Goal: Transaction & Acquisition: Download file/media

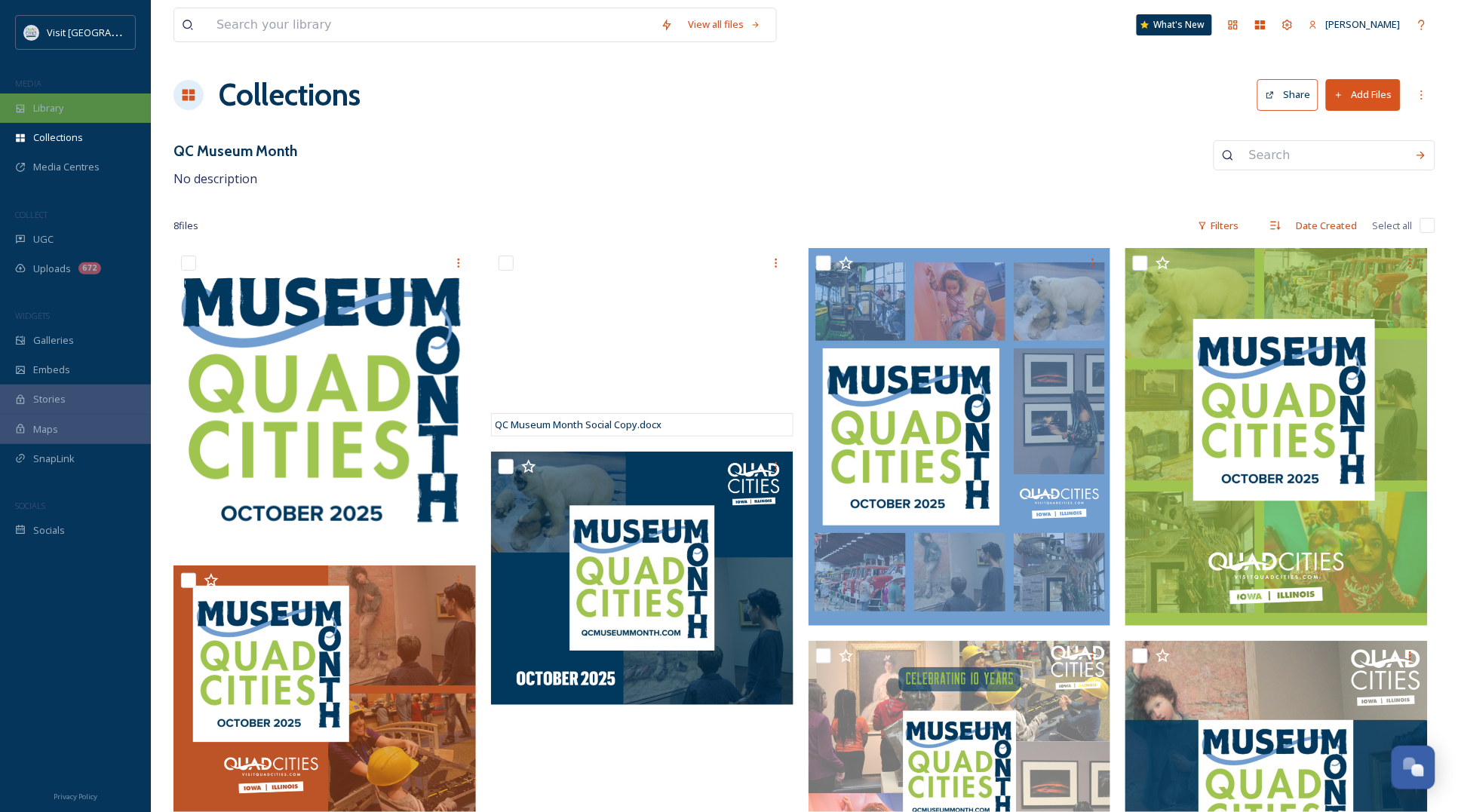
click at [88, 114] on div "Library" at bounding box center [75, 108] width 151 height 29
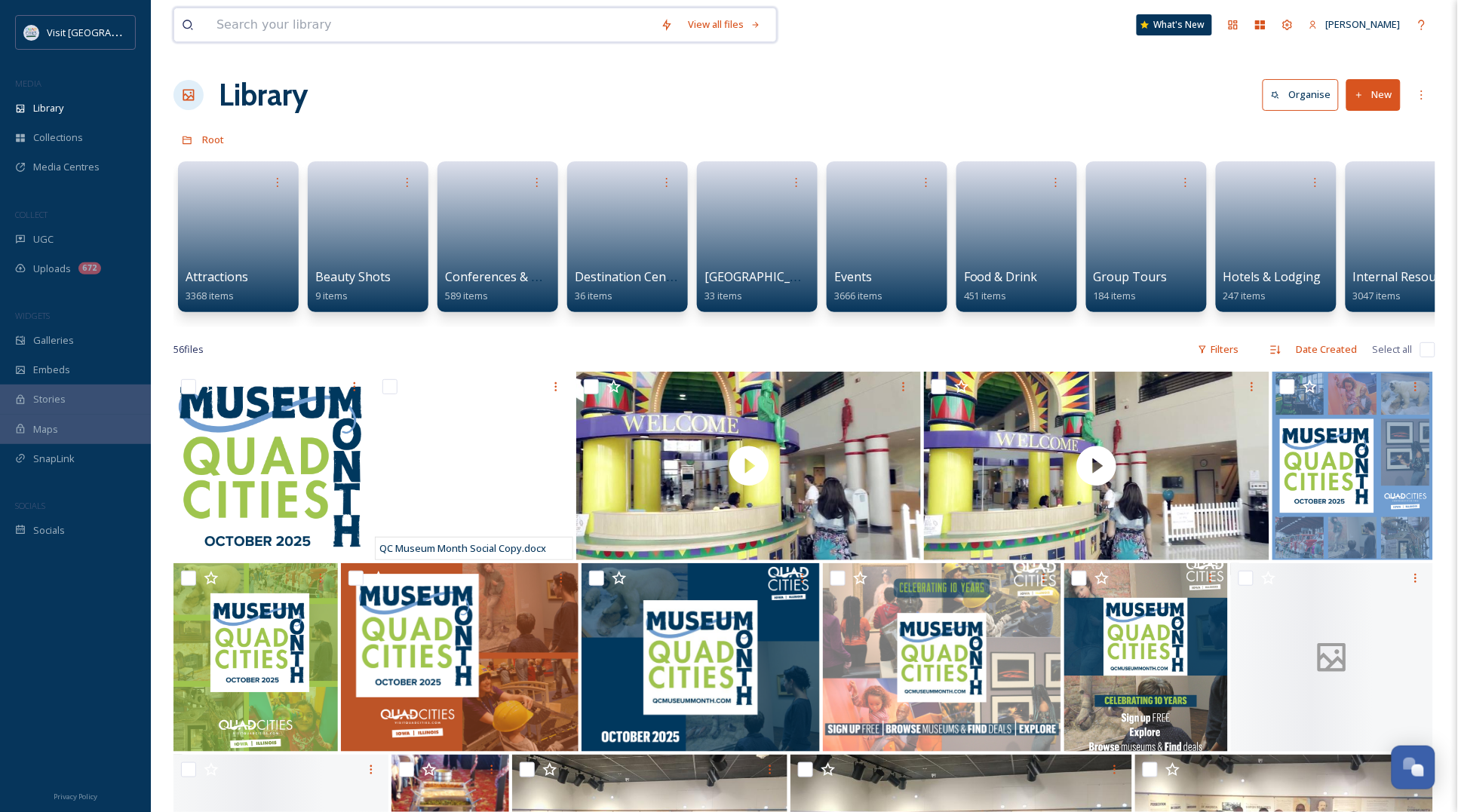
click at [314, 21] on input at bounding box center [430, 25] width 444 height 33
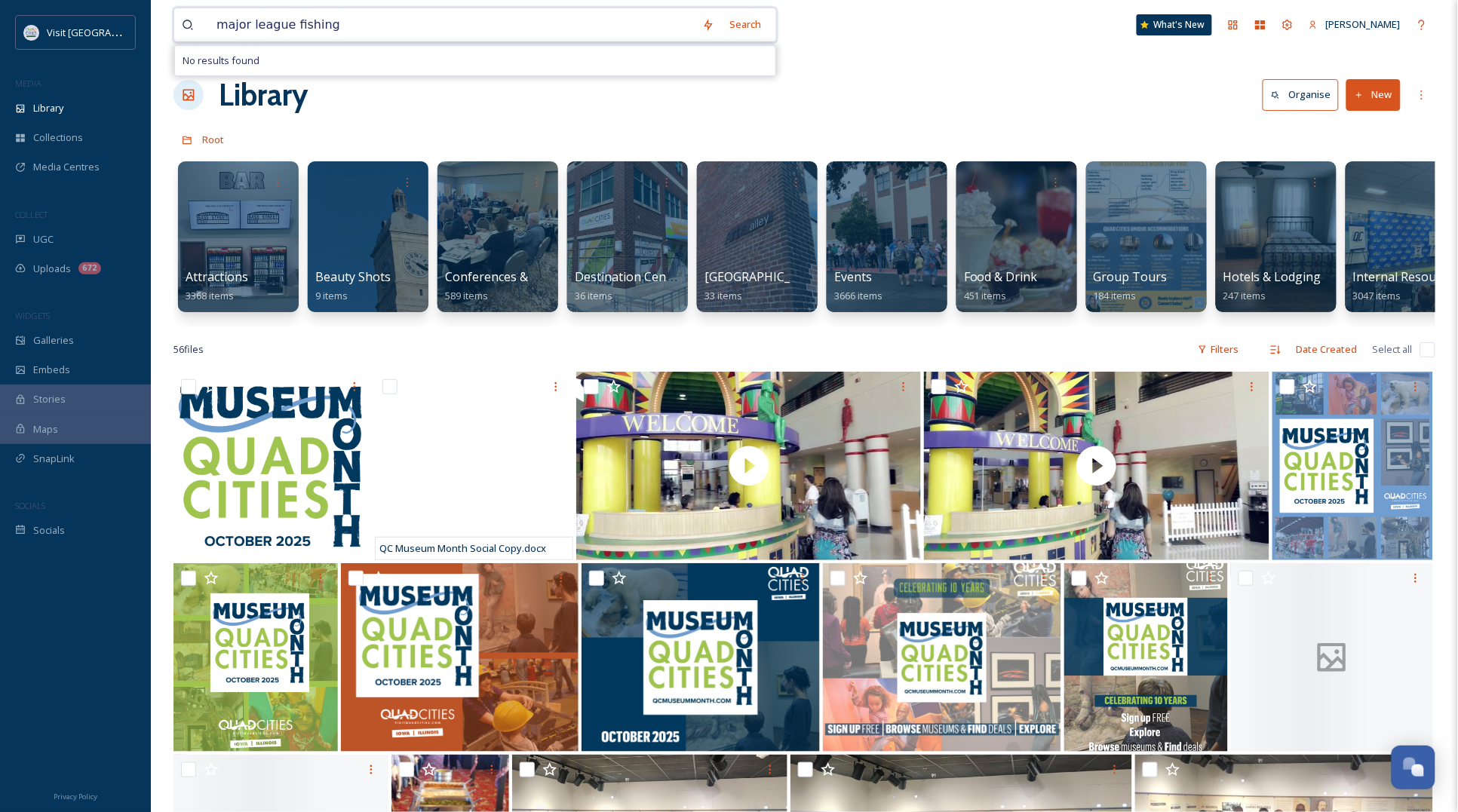
drag, startPoint x: 406, startPoint y: 30, endPoint x: 225, endPoint y: 8, distance: 182.3
click at [226, 17] on input "major league fishing" at bounding box center [451, 25] width 485 height 33
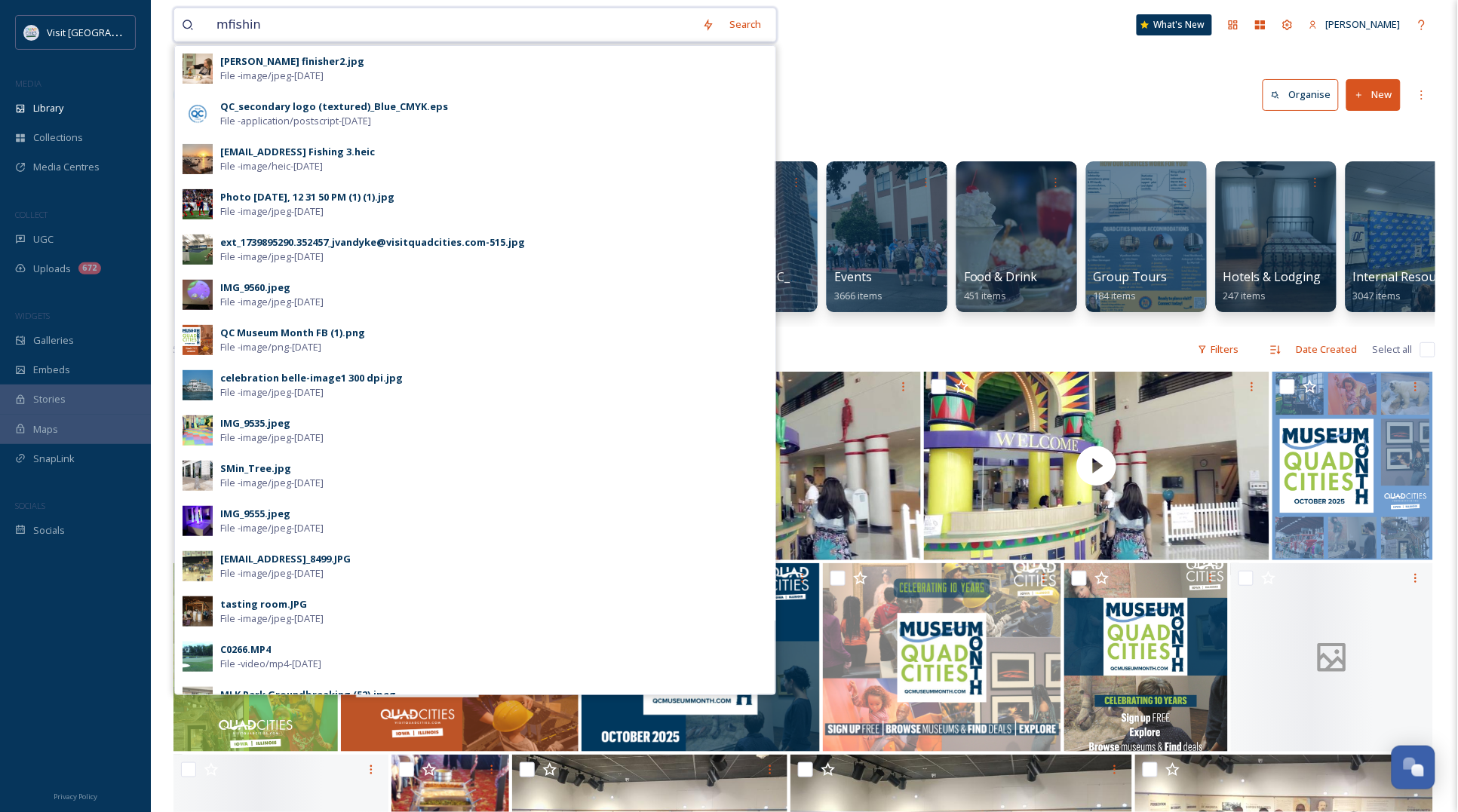
type input "mfishing"
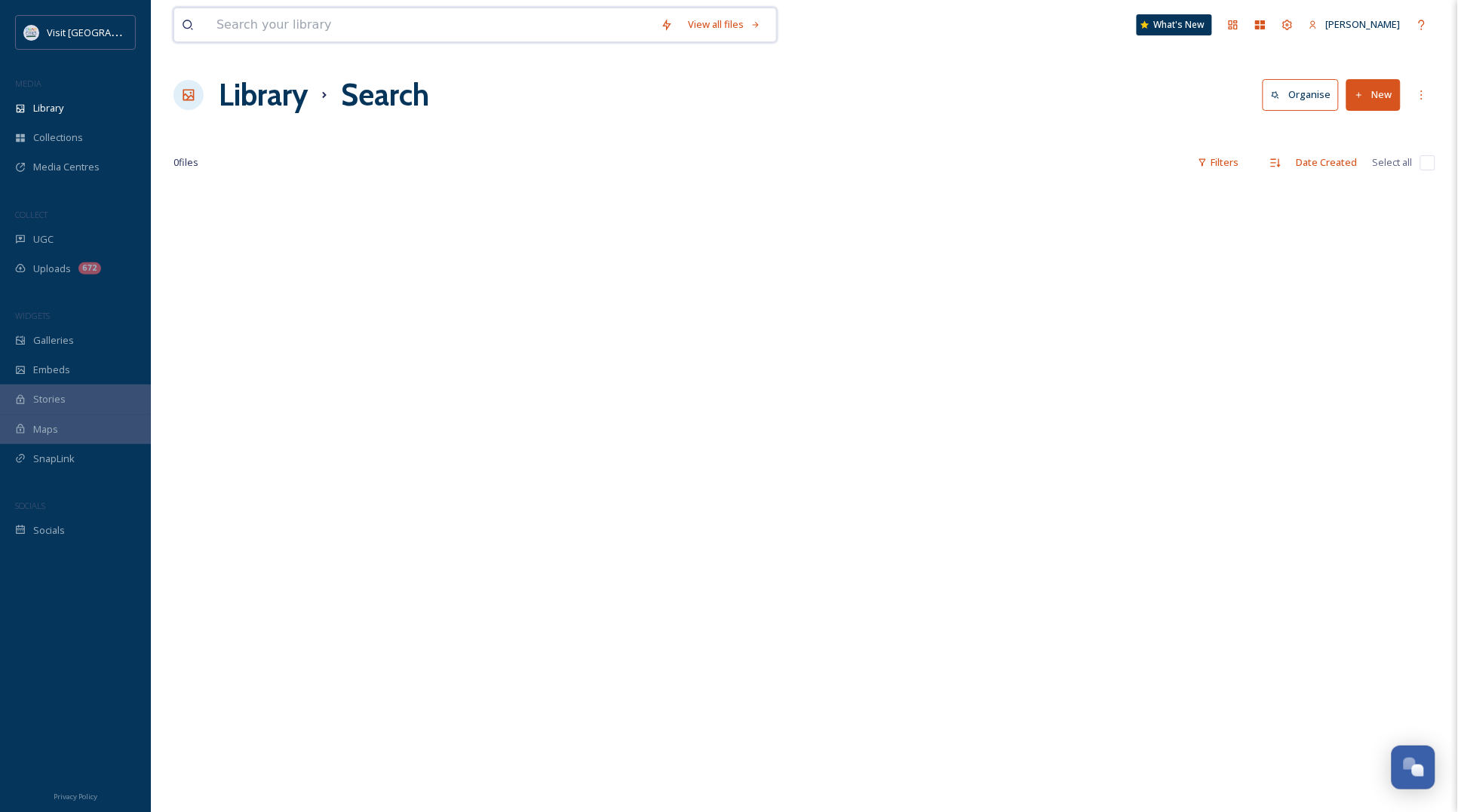
click at [254, 27] on input at bounding box center [430, 25] width 444 height 33
type input "fishing"
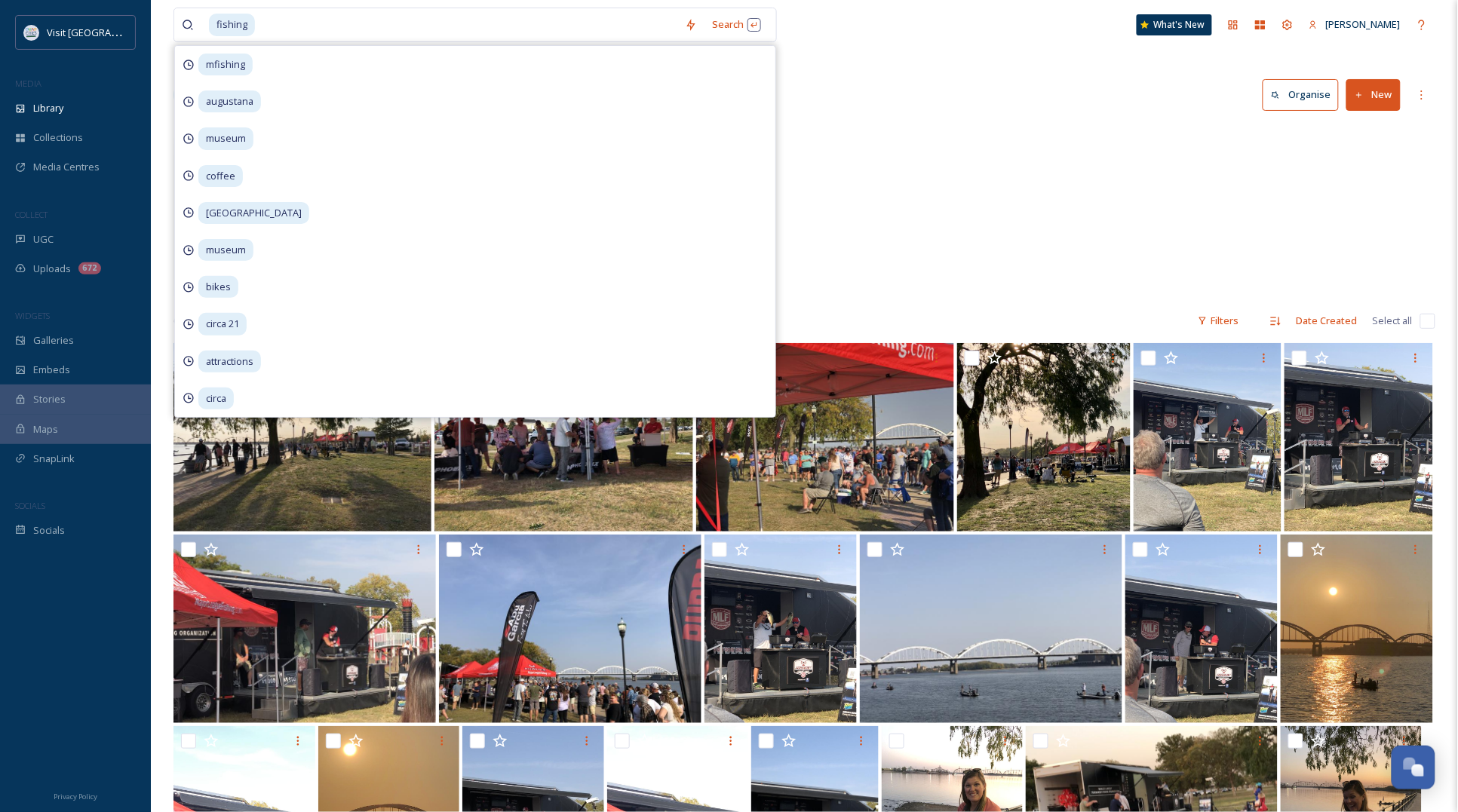
click at [992, 159] on div "Events Phoenix Bass Fishing 2024 64 items" at bounding box center [804, 212] width 1262 height 173
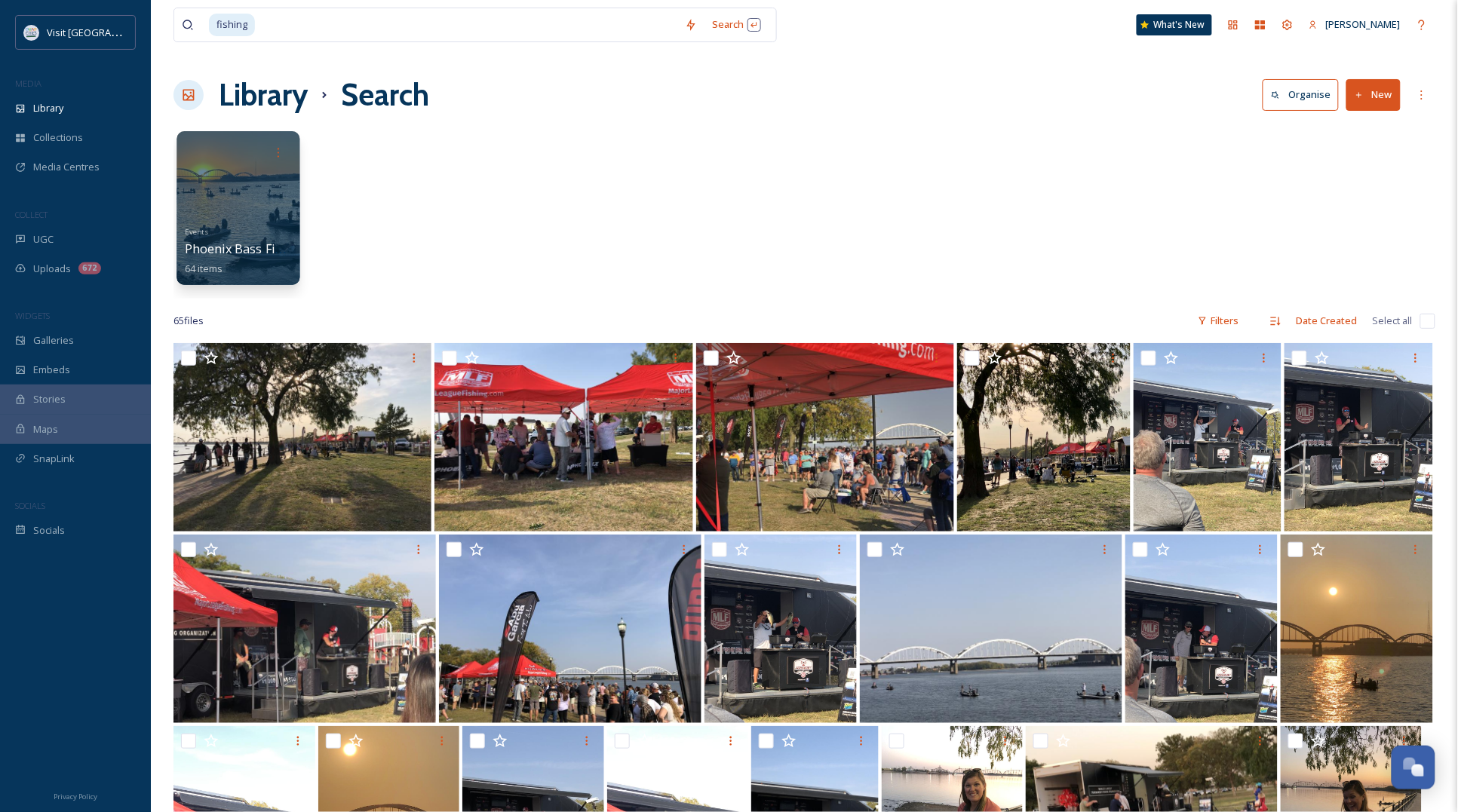
click at [215, 230] on div "Events Phoenix Bass Fishing 2024 64 items" at bounding box center [239, 248] width 108 height 56
click at [257, 173] on div at bounding box center [238, 208] width 123 height 154
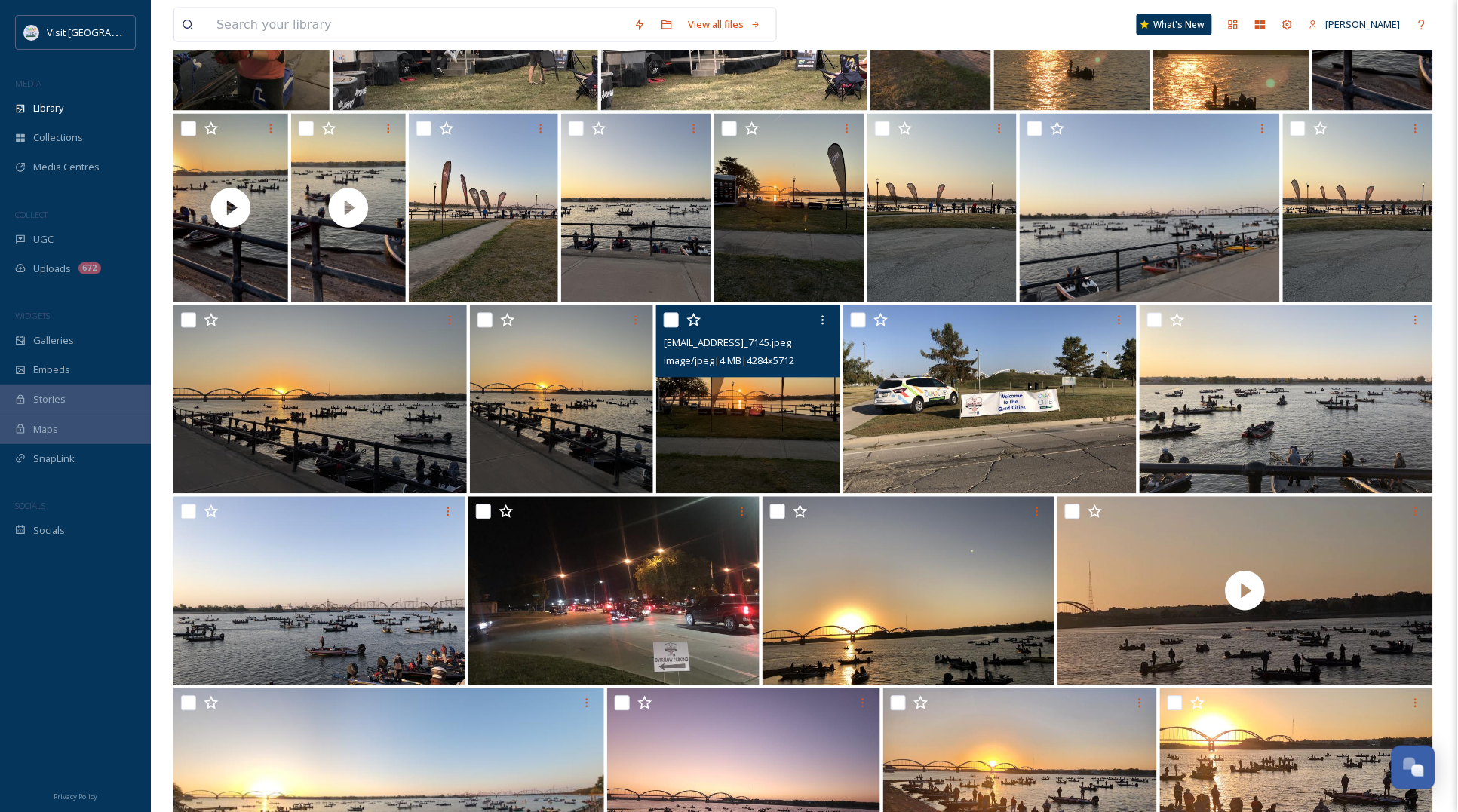
scroll to position [866, 0]
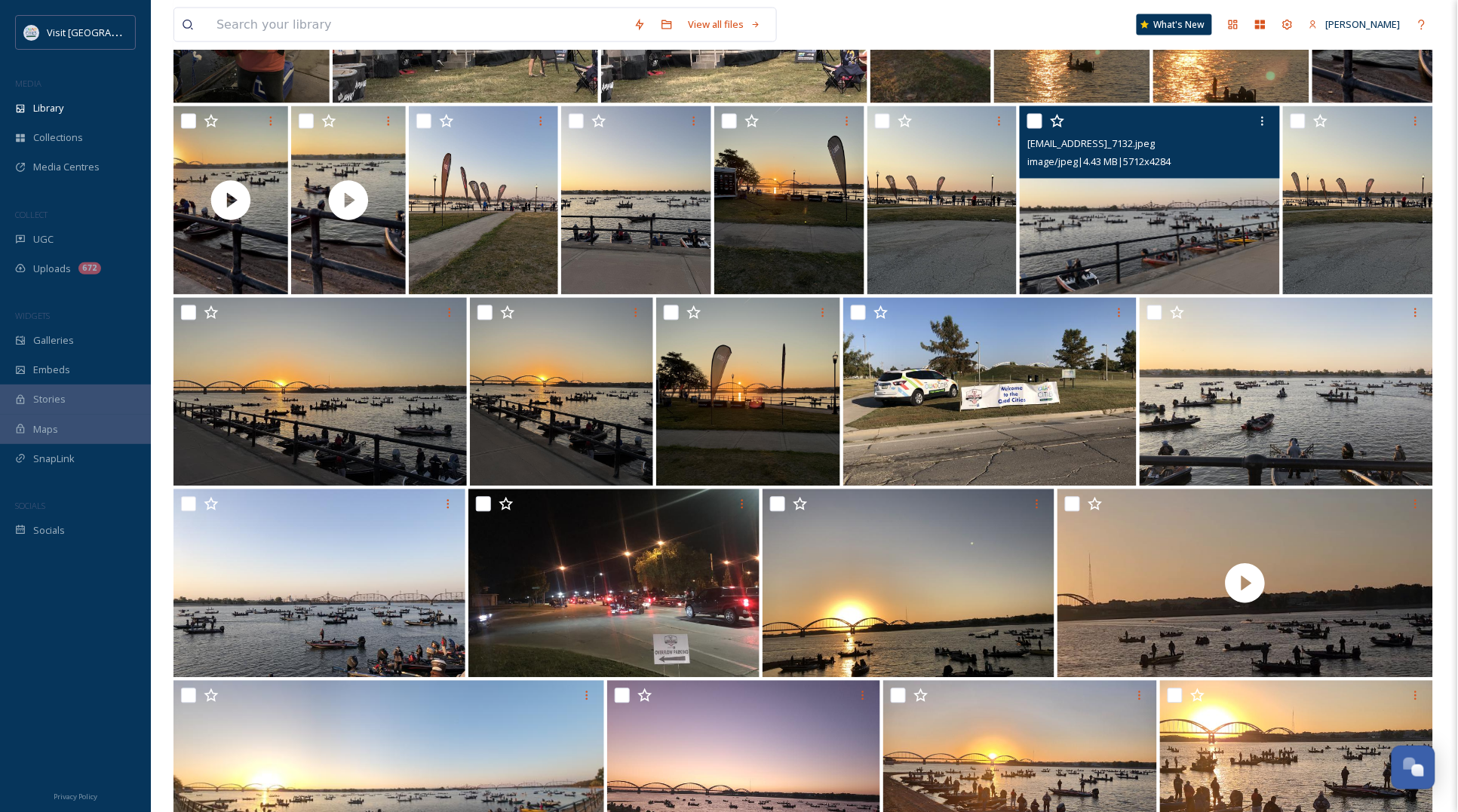
click at [1249, 245] on img at bounding box center [1150, 201] width 260 height 189
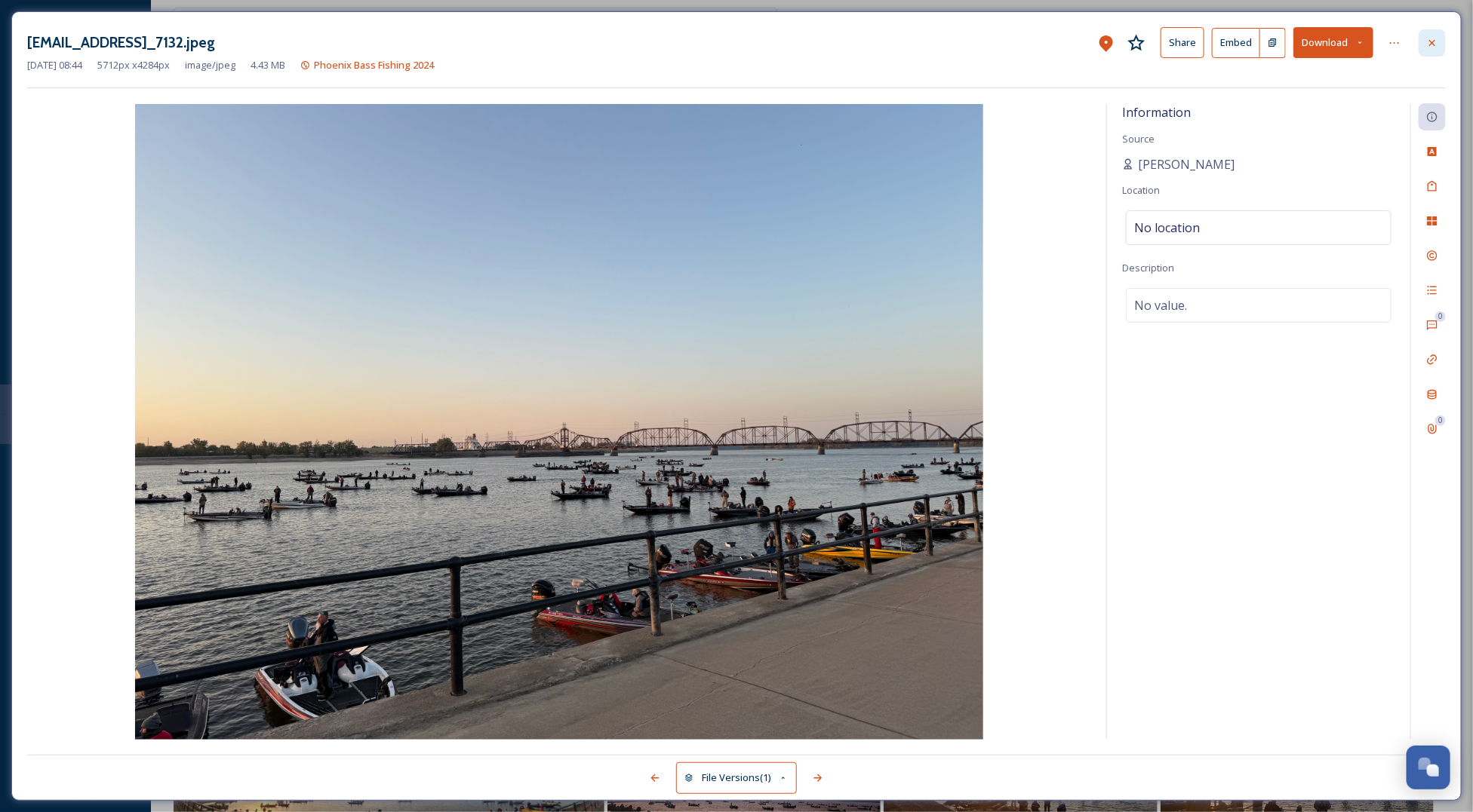
click at [1428, 39] on icon at bounding box center [1432, 43] width 12 height 12
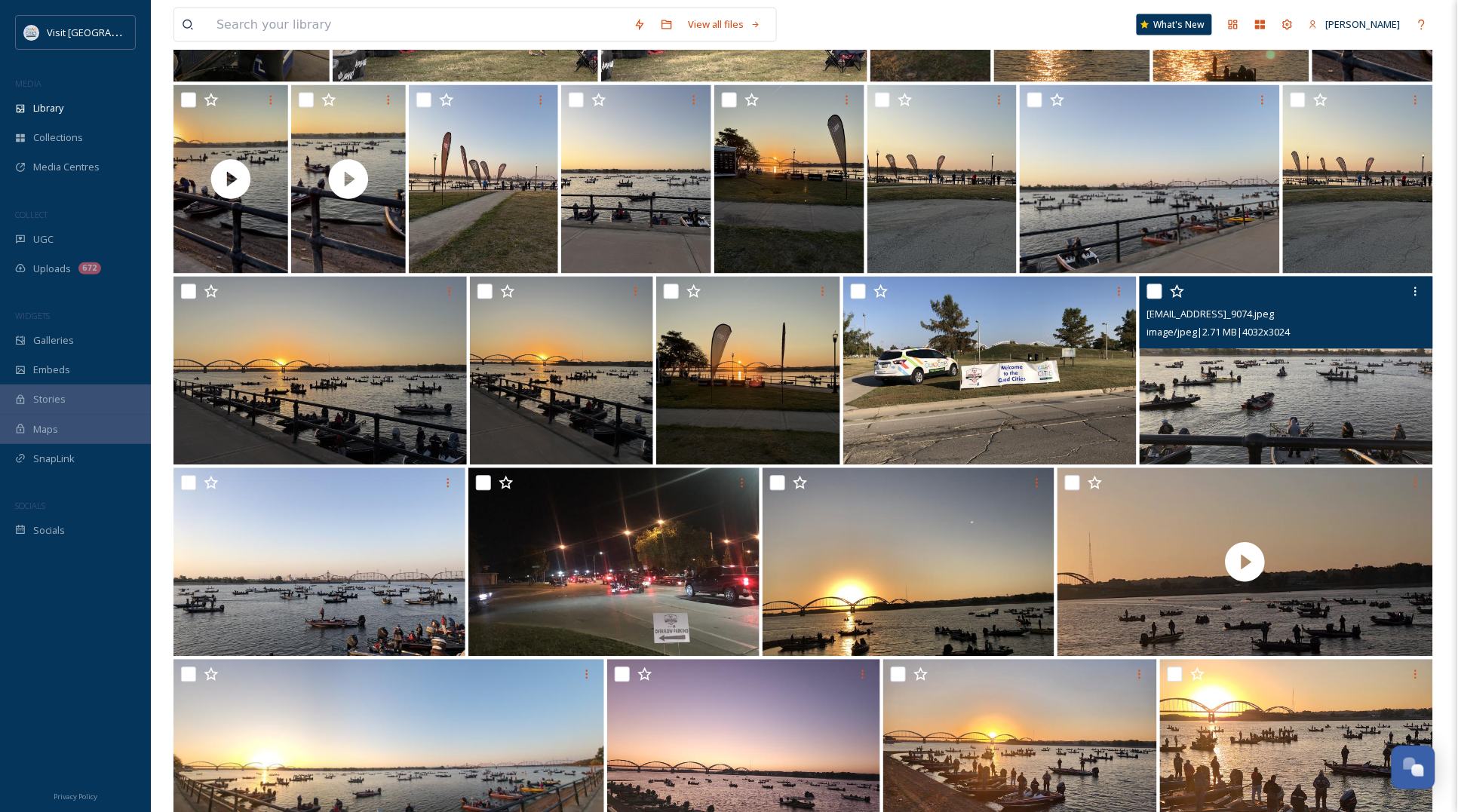
scroll to position [764, 0]
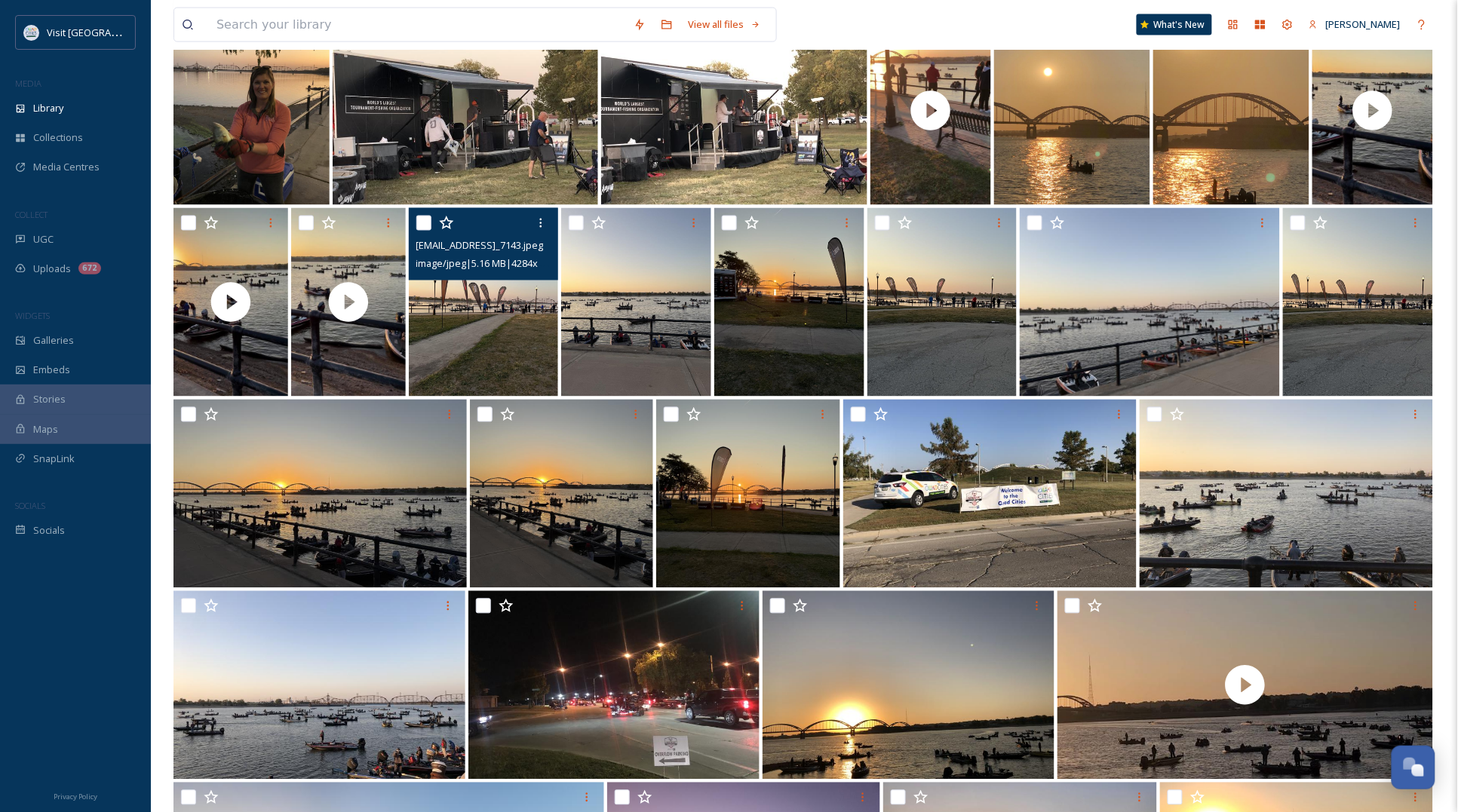
click at [632, 330] on img at bounding box center [637, 302] width 150 height 189
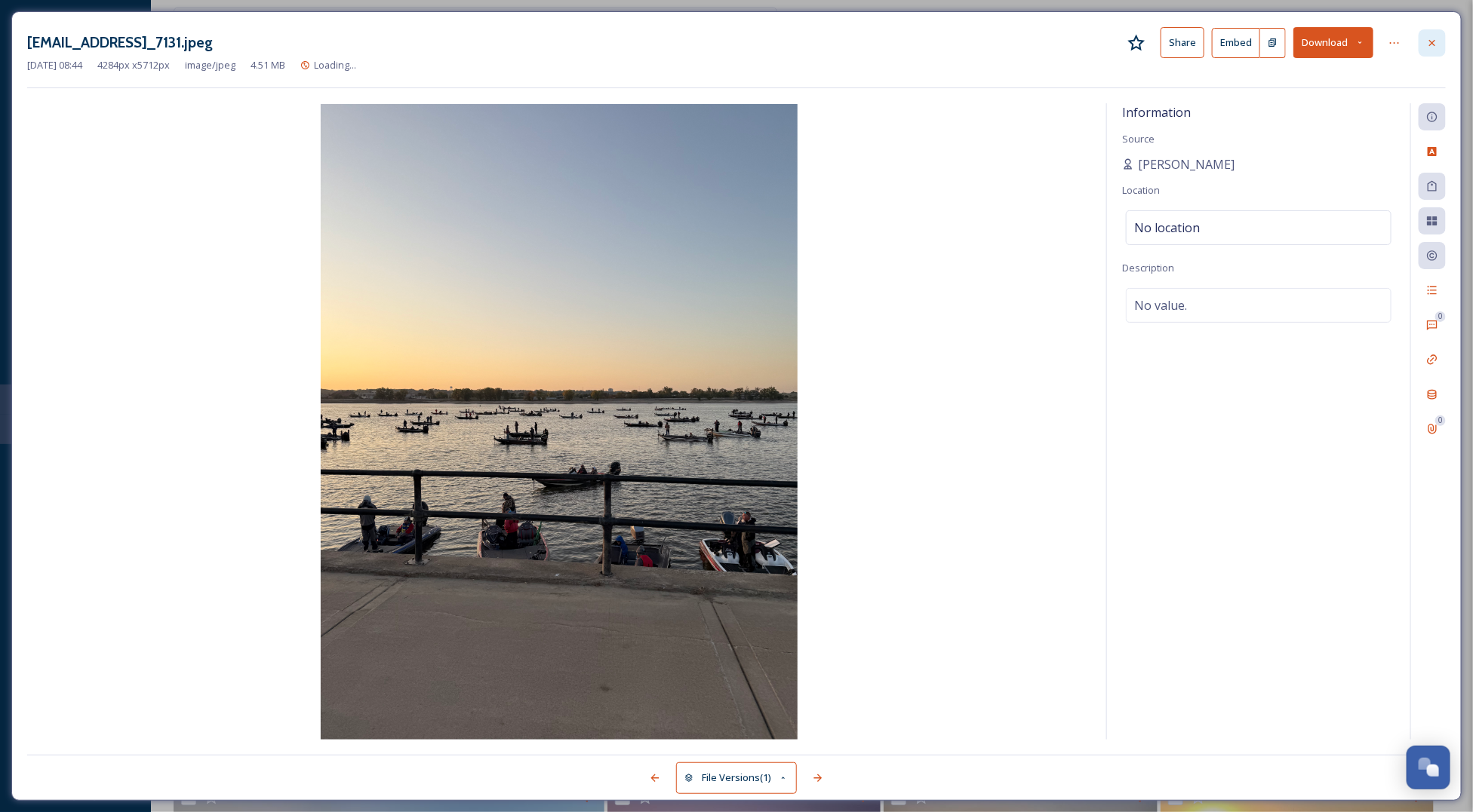
click at [1438, 39] on div at bounding box center [1432, 42] width 27 height 27
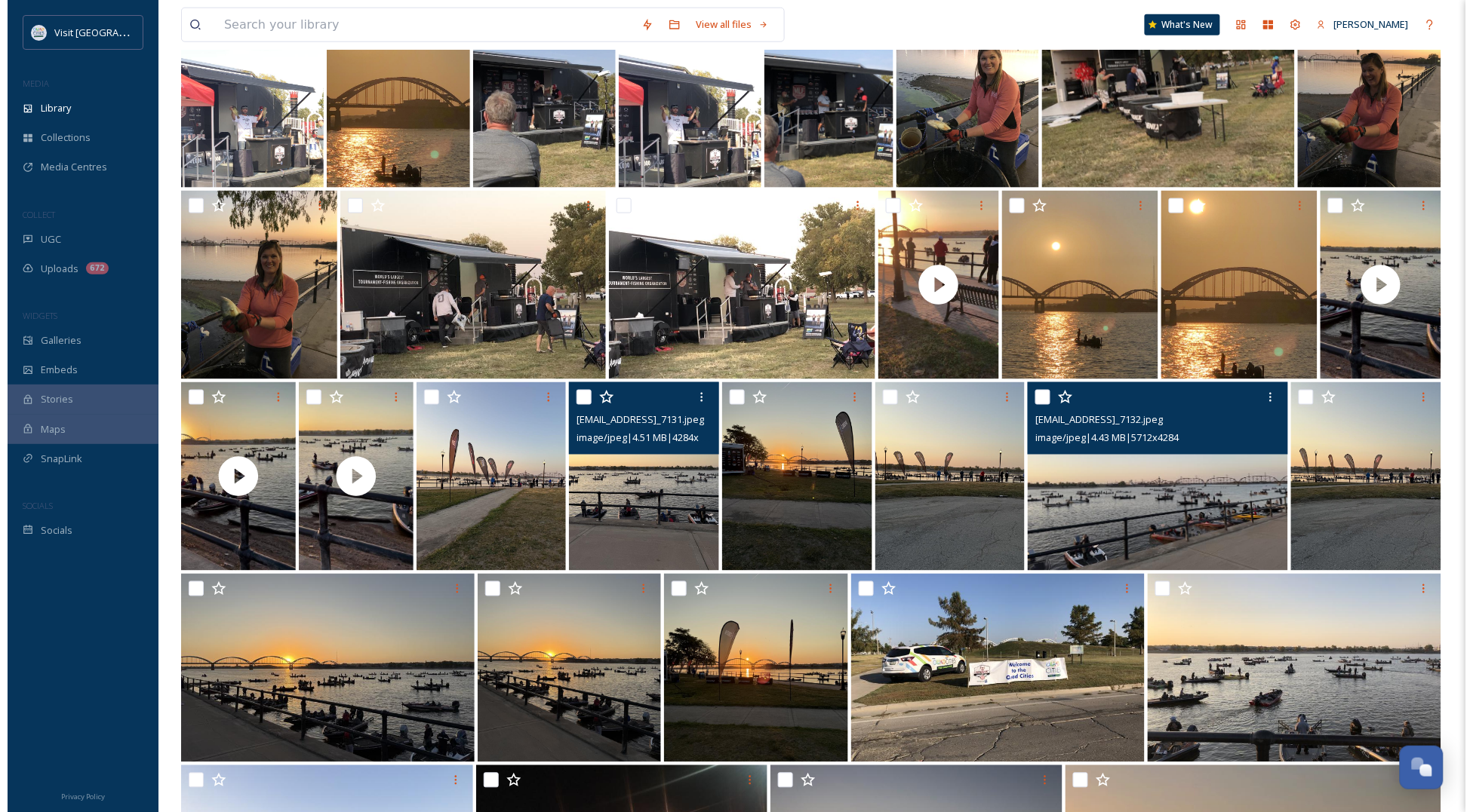
scroll to position [575, 0]
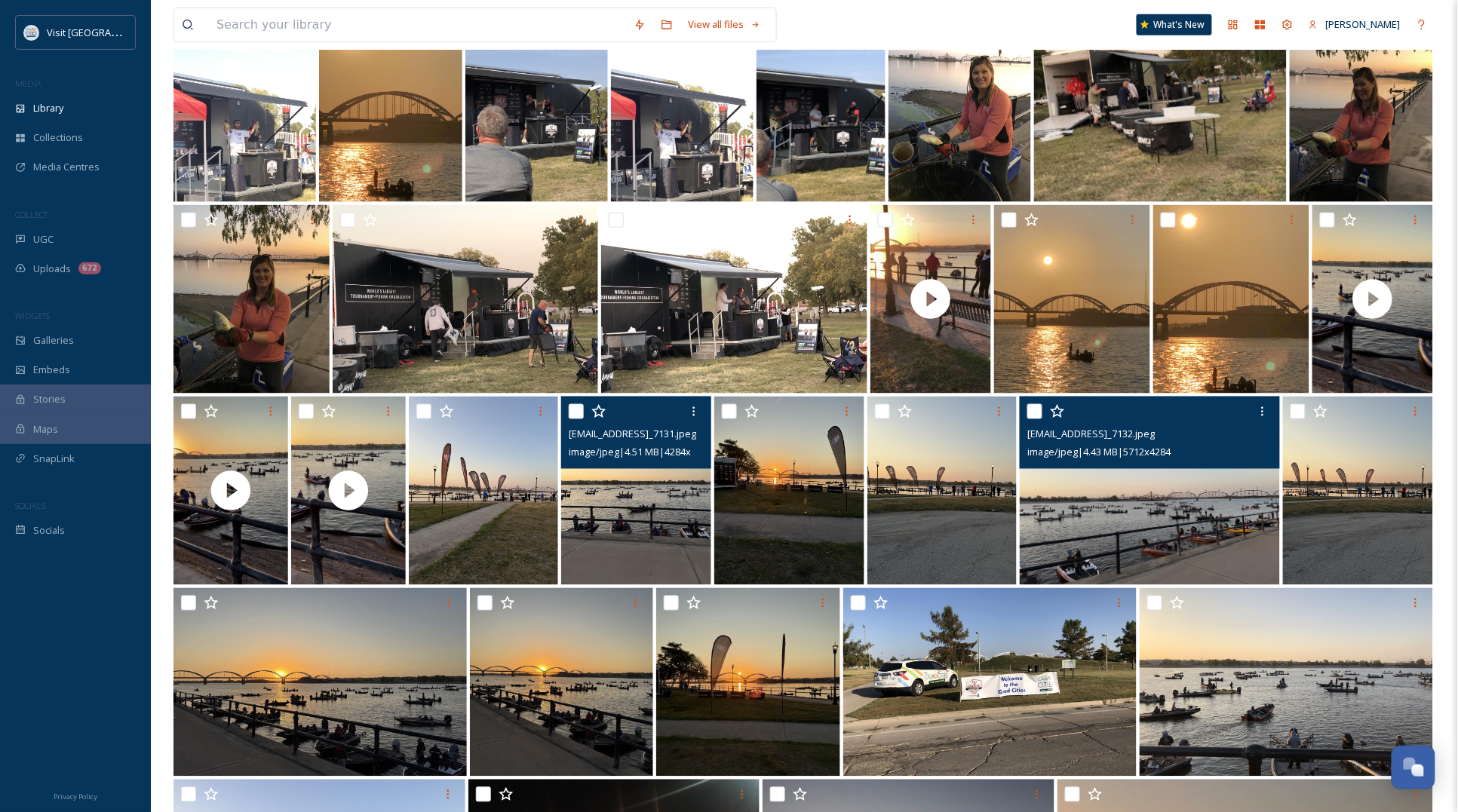
click at [1179, 506] on img at bounding box center [1150, 491] width 260 height 189
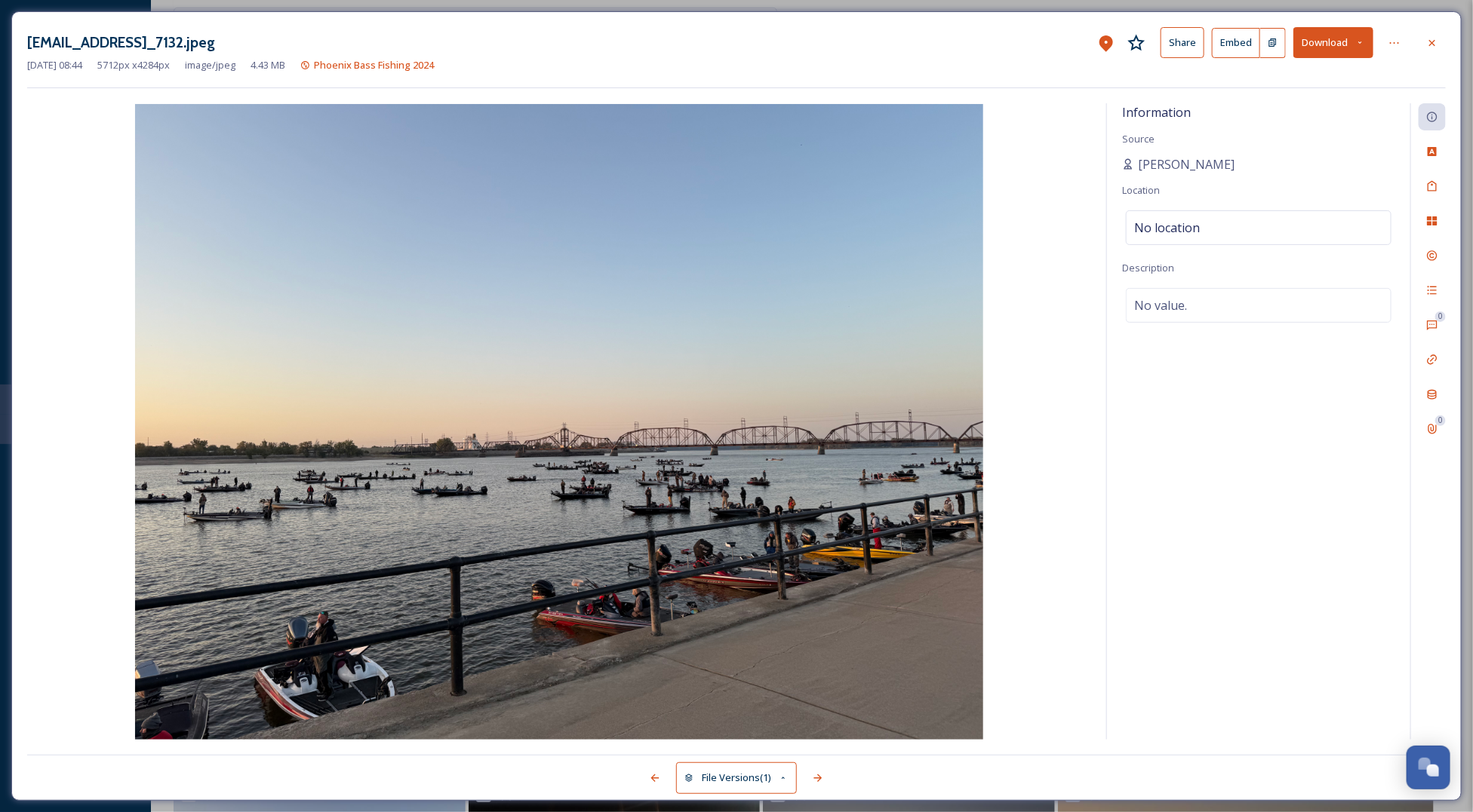
click at [1359, 36] on button "Download" at bounding box center [1333, 42] width 80 height 31
click at [1302, 74] on span "Download Original (5712 x 4284)" at bounding box center [1293, 77] width 143 height 15
